Goal: Download file/media

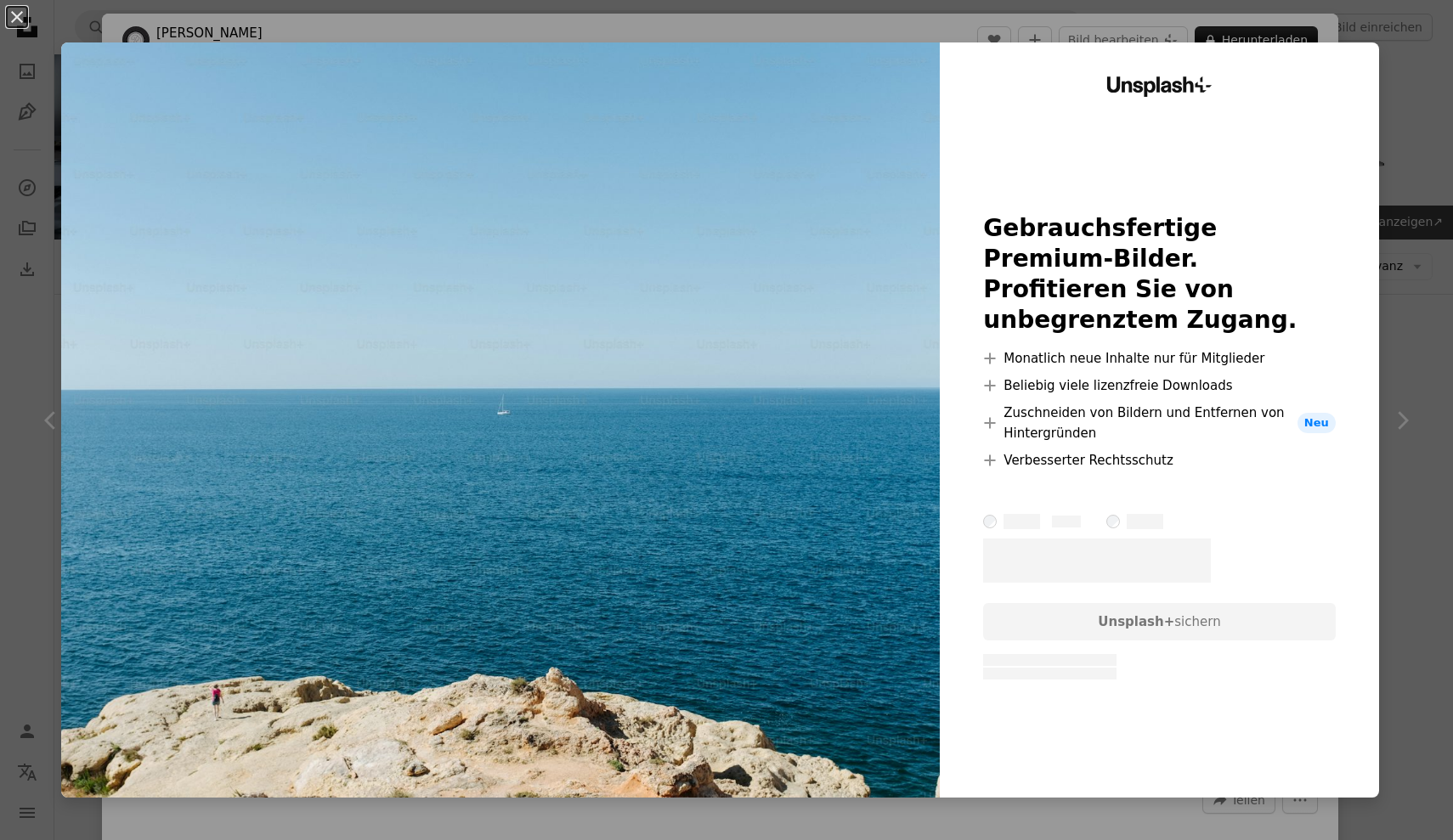
scroll to position [1750, 0]
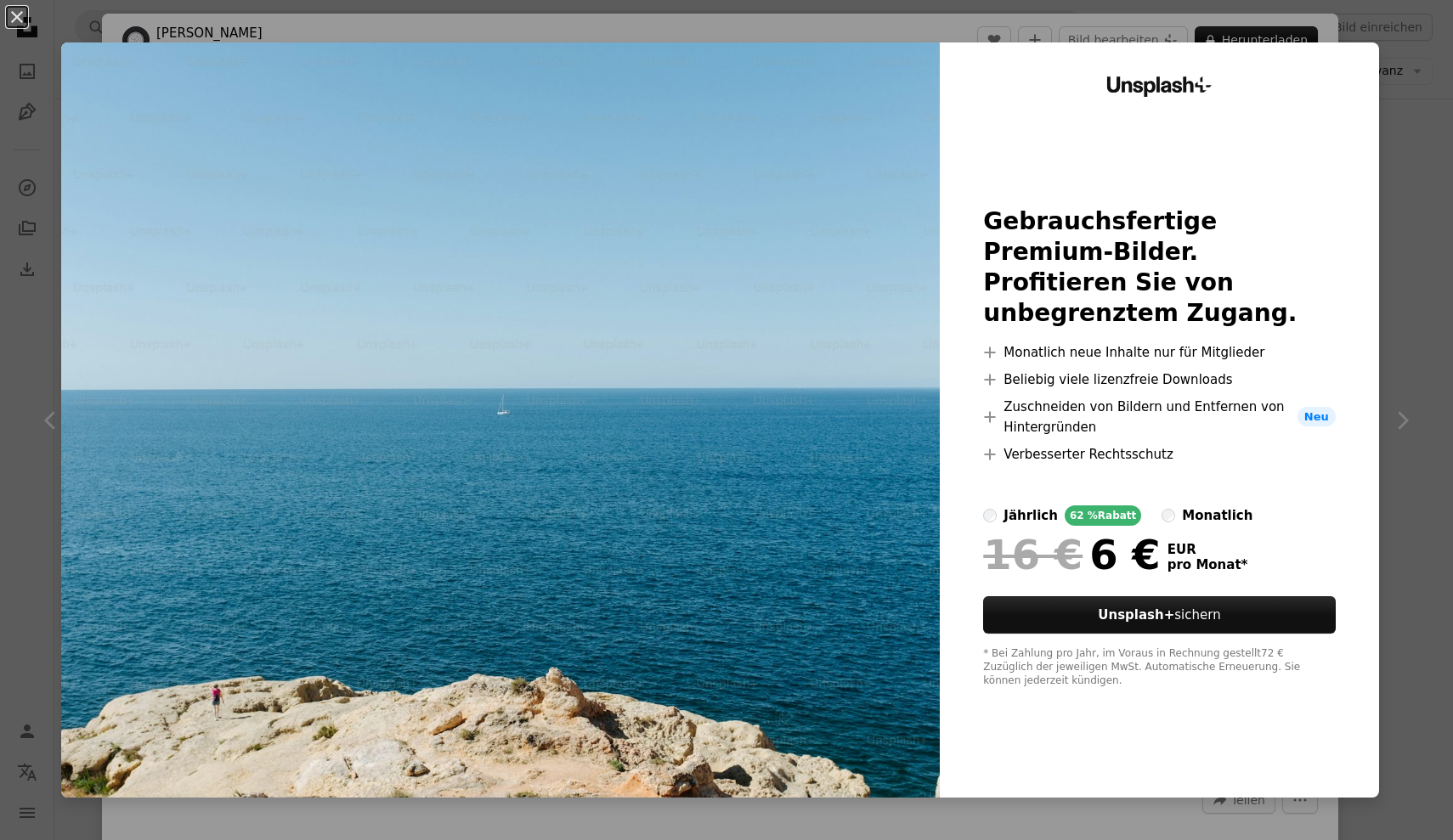
click at [1414, 59] on div "An X shape Unsplash+ Gebrauchsfertige Premium-Bilder. Profitieren Sie von unbeg…" at bounding box center [726, 420] width 1453 height 840
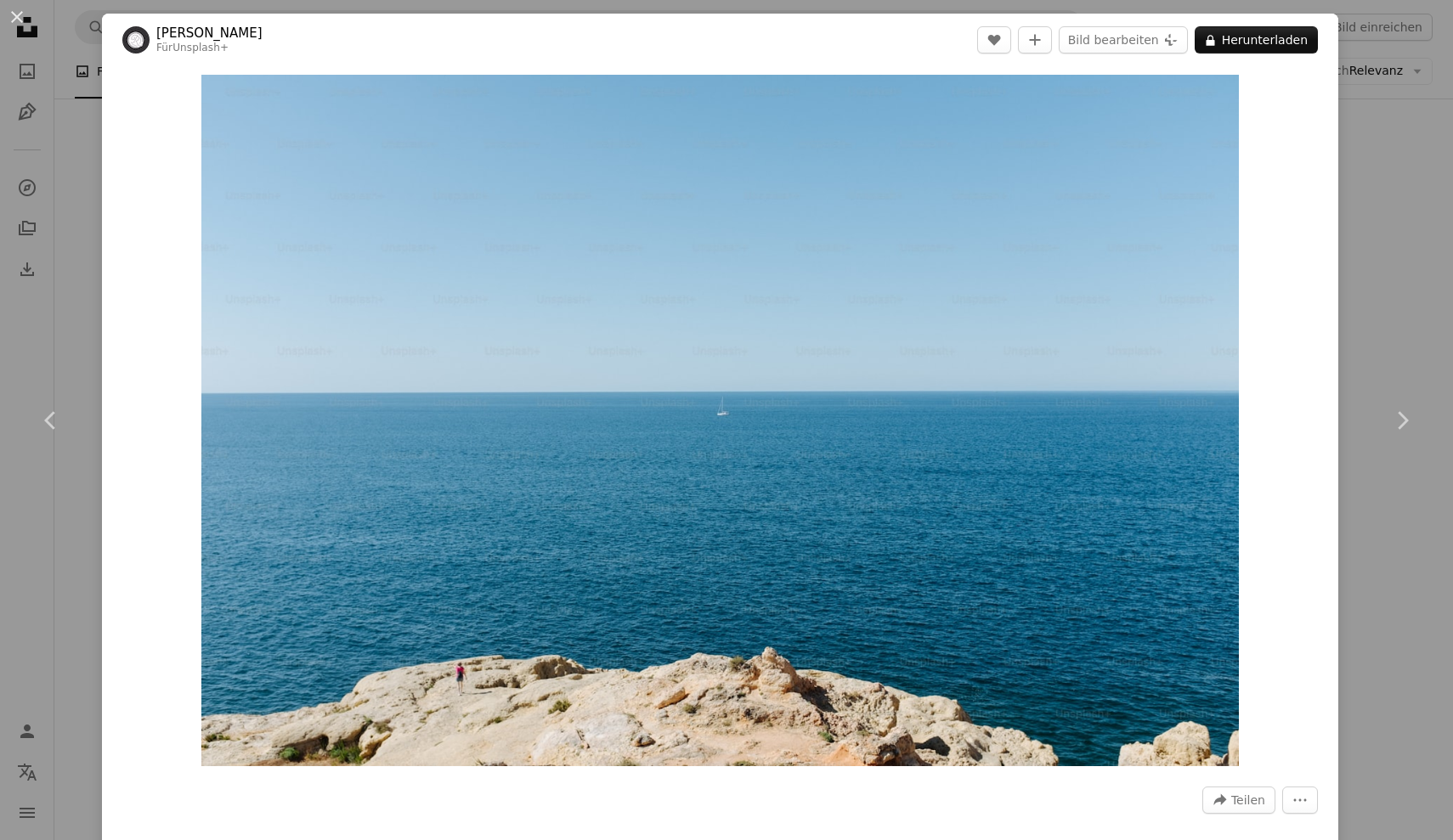
click at [1407, 289] on div "An X shape Chevron left Chevron right [PERSON_NAME] Für Unsplash+ A heart A plu…" at bounding box center [726, 420] width 1453 height 840
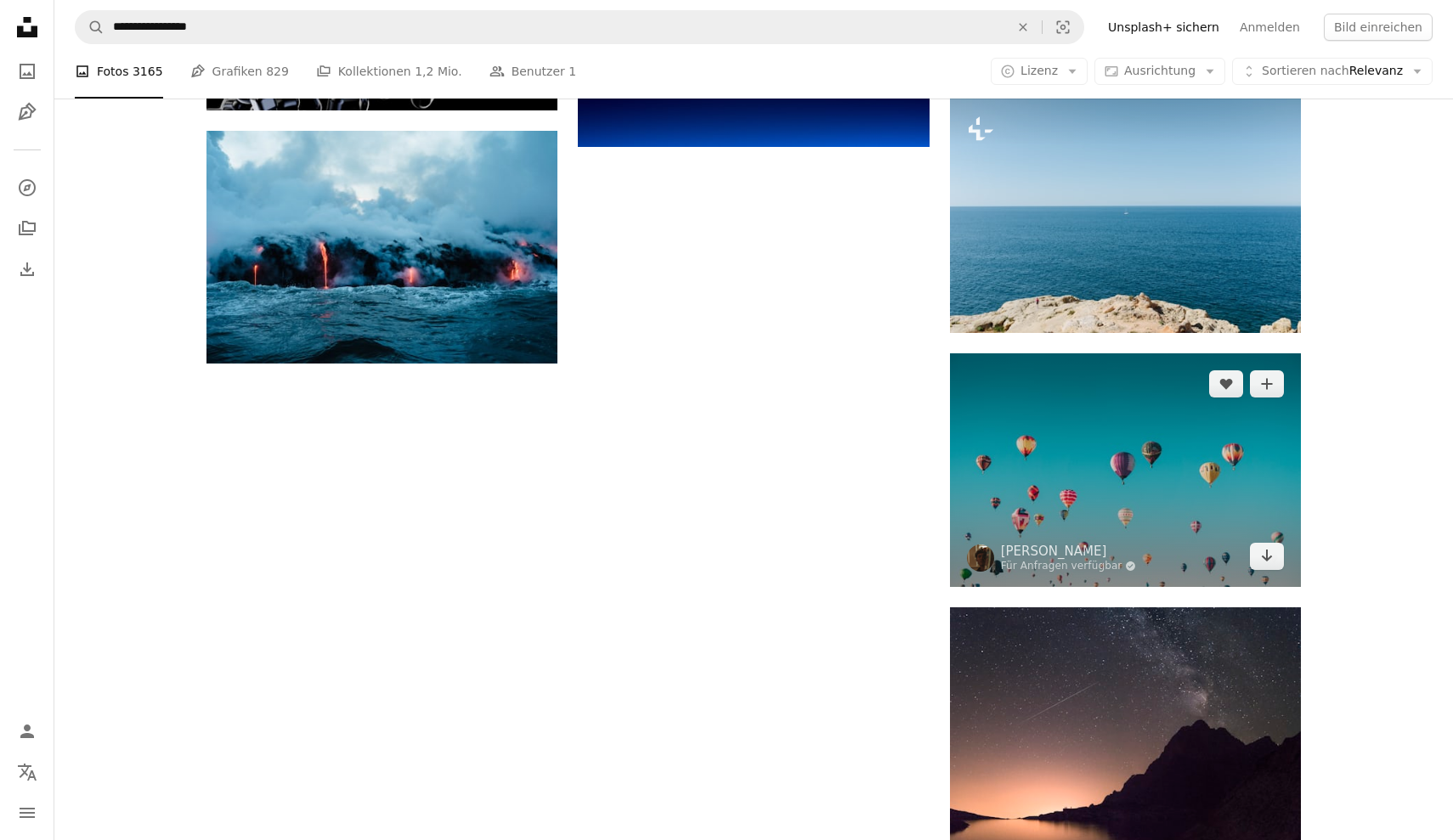
scroll to position [1751, 0]
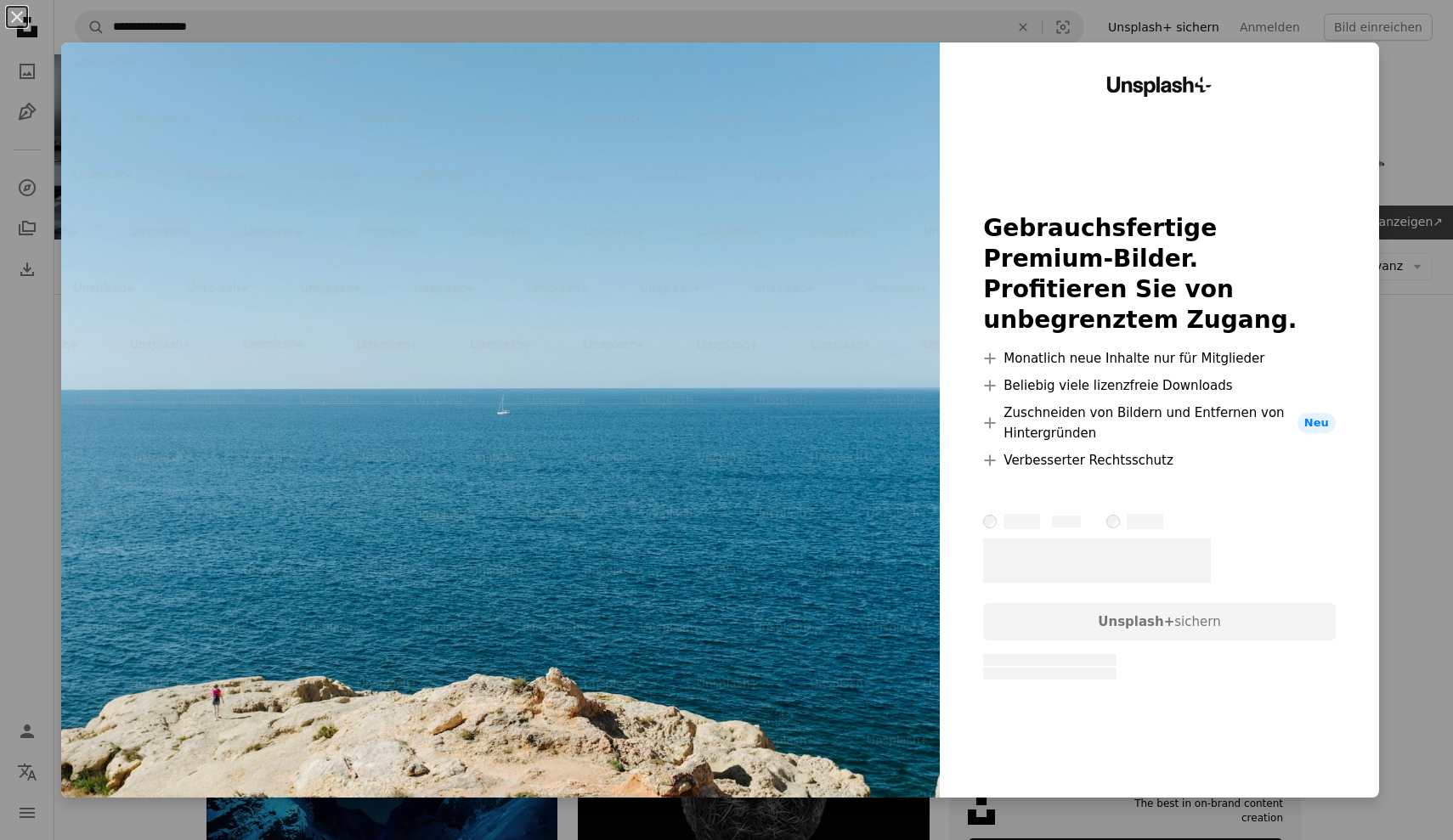
scroll to position [1739, 0]
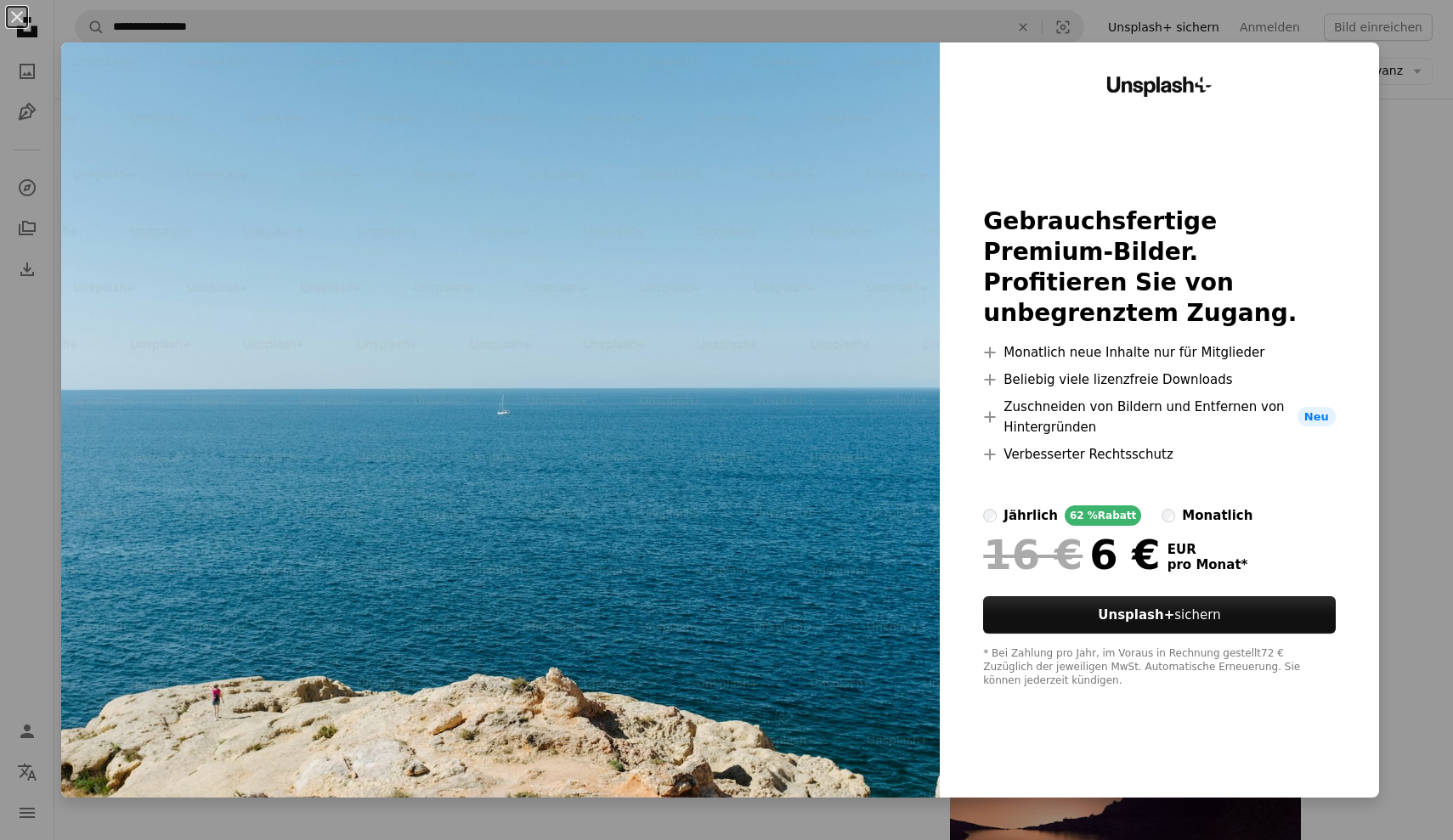
click at [1447, 356] on div "An X shape Unsplash+ Gebrauchsfertige Premium-Bilder. Profitieren Sie von unbeg…" at bounding box center [726, 420] width 1453 height 840
